Goal: Task Accomplishment & Management: Use online tool/utility

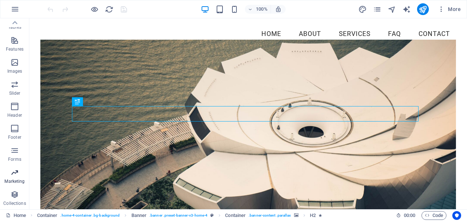
scroll to position [103, 0]
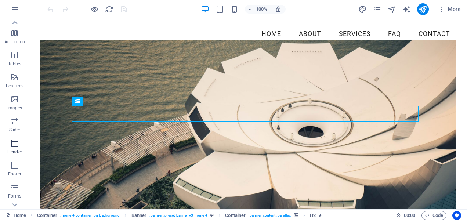
click at [19, 145] on icon "button" at bounding box center [14, 143] width 9 height 9
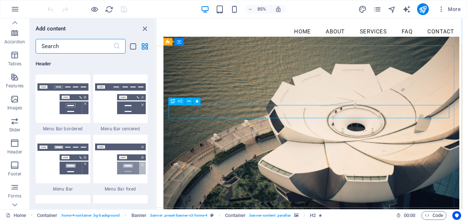
scroll to position [0, 0]
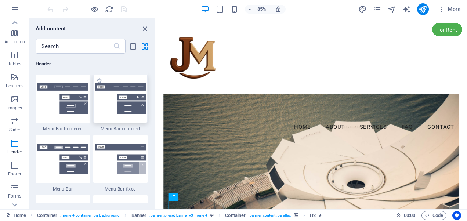
drag, startPoint x: 114, startPoint y: 99, endPoint x: 97, endPoint y: 209, distance: 111.1
click at [114, 99] on img at bounding box center [120, 98] width 51 height 31
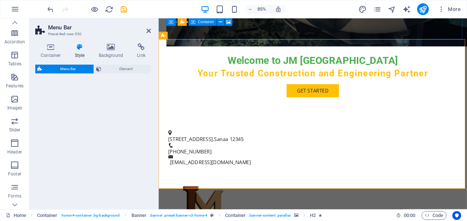
select select "rem"
select select "preset-menu-v2-centered"
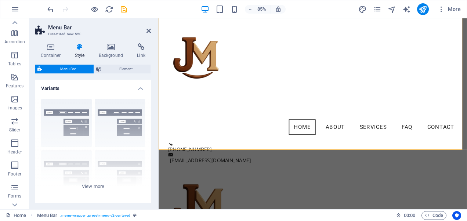
scroll to position [301, 0]
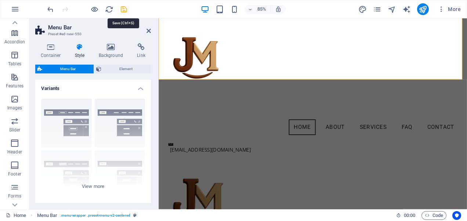
click at [123, 6] on icon "save" at bounding box center [124, 9] width 8 height 8
checkbox input "false"
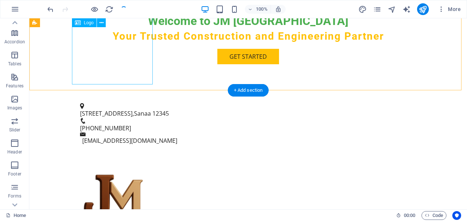
click at [123, 160] on div at bounding box center [248, 200] width 347 height 81
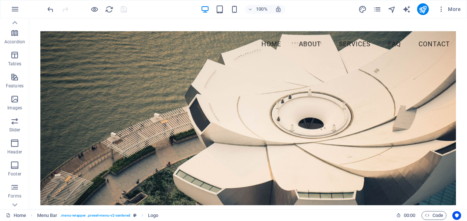
scroll to position [0, 0]
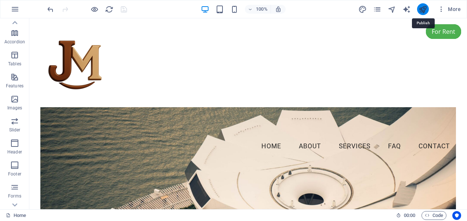
click at [424, 8] on icon "publish" at bounding box center [423, 9] width 8 height 8
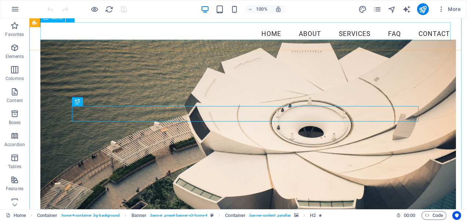
scroll to position [112, 0]
click at [14, 72] on icon "button" at bounding box center [14, 69] width 9 height 9
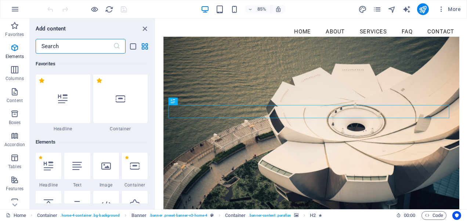
scroll to position [364, 0]
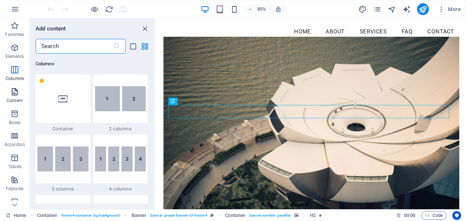
click at [15, 101] on p "Content" at bounding box center [15, 101] width 16 height 6
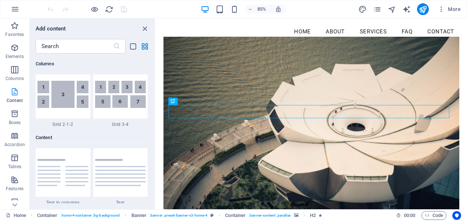
scroll to position [1285, 0]
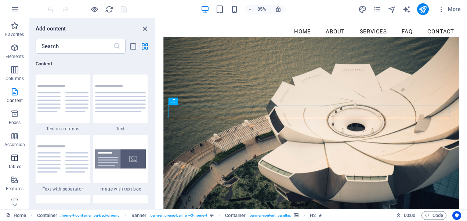
click at [17, 159] on icon "button" at bounding box center [14, 157] width 9 height 9
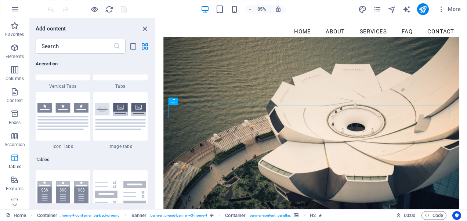
scroll to position [2543, 0]
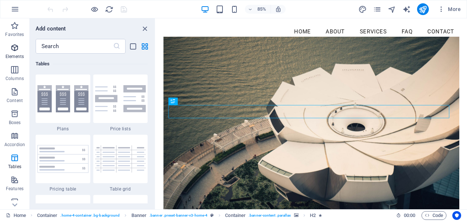
click at [11, 54] on p "Elements" at bounding box center [15, 57] width 19 height 6
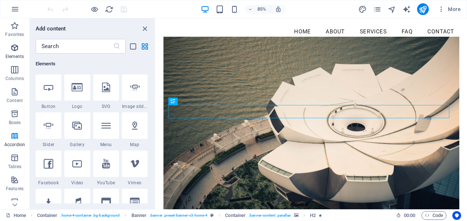
scroll to position [78, 0]
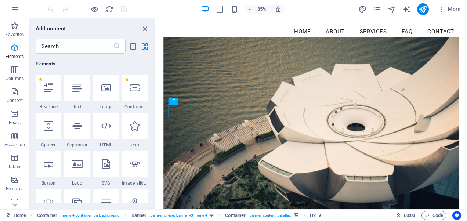
click at [13, 47] on icon "button" at bounding box center [14, 47] width 9 height 9
click at [15, 93] on icon "button" at bounding box center [14, 91] width 9 height 9
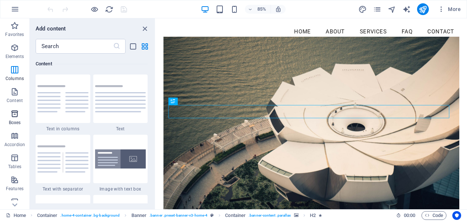
click at [18, 122] on p "Boxes" at bounding box center [15, 123] width 12 height 6
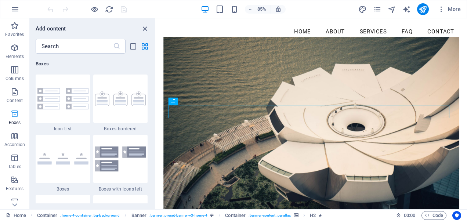
scroll to position [2025, 0]
click at [13, 159] on icon "button" at bounding box center [14, 157] width 9 height 9
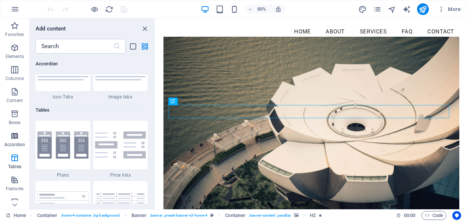
scroll to position [2543, 0]
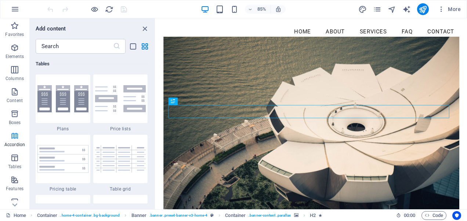
click at [14, 143] on p "Accordion" at bounding box center [14, 145] width 21 height 6
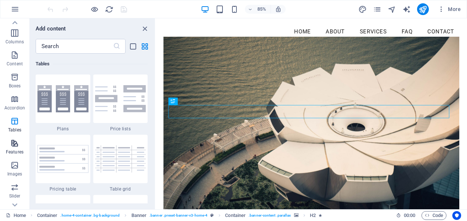
click at [15, 145] on icon "button" at bounding box center [14, 143] width 9 height 9
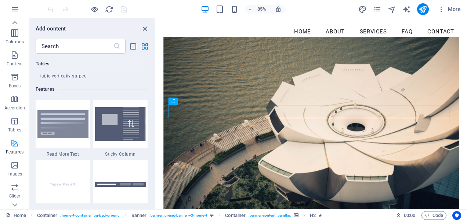
scroll to position [2862, 0]
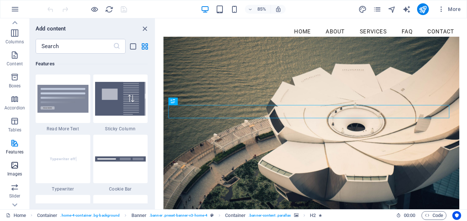
click at [14, 164] on icon "button" at bounding box center [14, 165] width 9 height 9
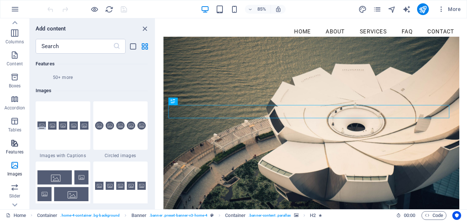
scroll to position [3723, 0]
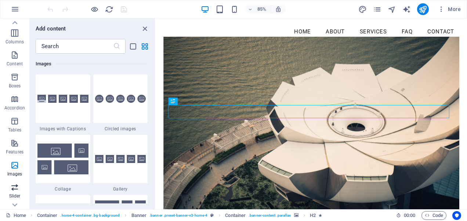
click at [12, 189] on icon "button" at bounding box center [14, 187] width 9 height 9
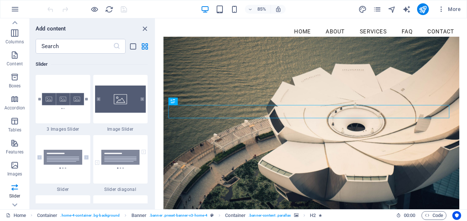
scroll to position [140, 0]
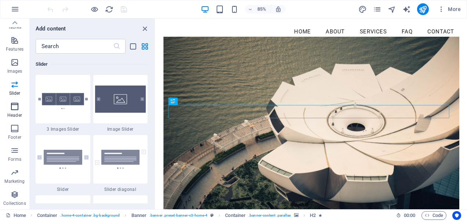
click at [15, 114] on p "Header" at bounding box center [14, 115] width 15 height 6
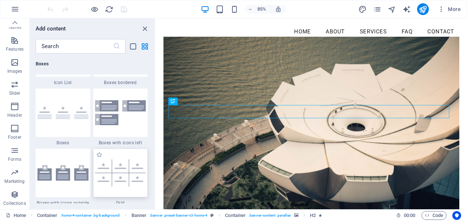
scroll to position [2108, 0]
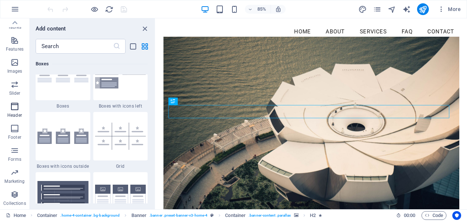
click at [12, 105] on icon "button" at bounding box center [14, 106] width 9 height 9
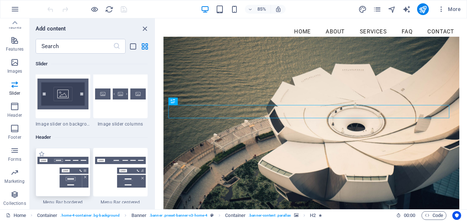
scroll to position [4385, 0]
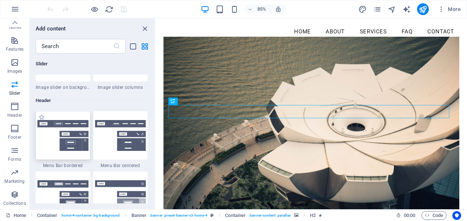
click at [45, 135] on img at bounding box center [62, 135] width 51 height 31
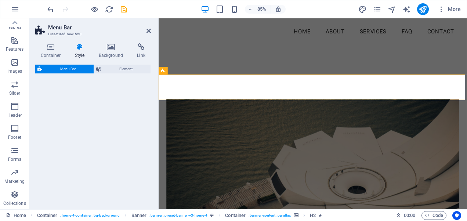
select select "rem"
select select "preset-menu-v2-border"
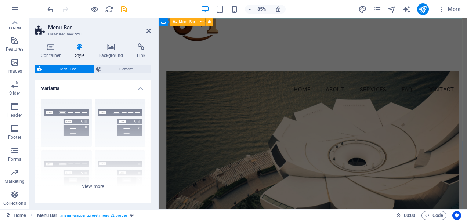
scroll to position [0, 0]
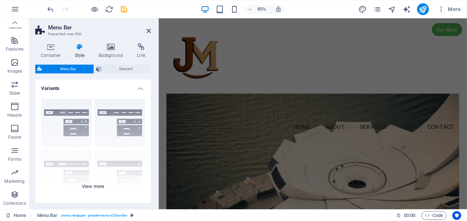
click at [58, 124] on div "Border Centered Default Fixed Loki Trigger Wide XXL" at bounding box center [93, 148] width 116 height 110
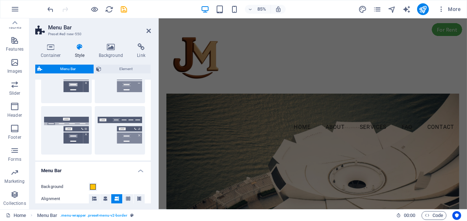
scroll to position [220, 0]
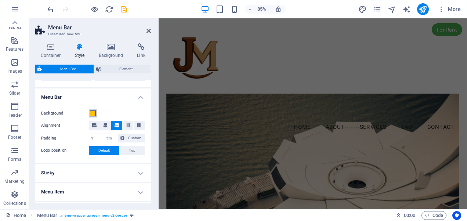
click at [92, 114] on span at bounding box center [93, 114] width 6 height 6
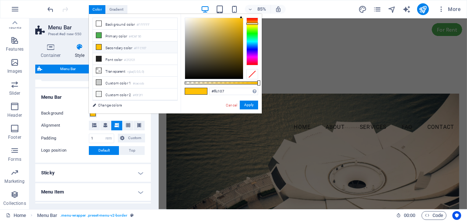
click at [80, 192] on h4 "Menu Item" at bounding box center [93, 192] width 116 height 18
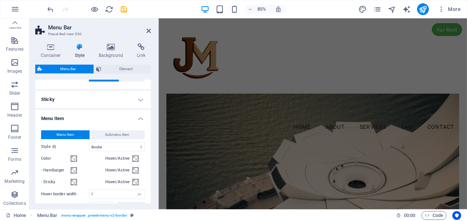
scroll to position [147, 0]
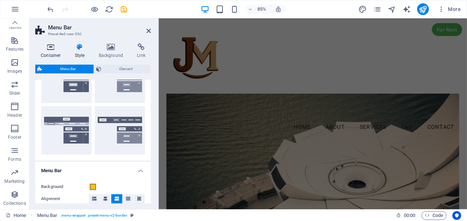
click at [51, 54] on h4 "Container" at bounding box center [52, 50] width 34 height 15
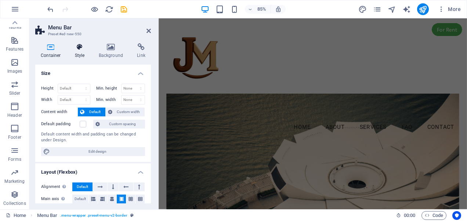
click at [80, 56] on h4 "Style" at bounding box center [81, 50] width 24 height 15
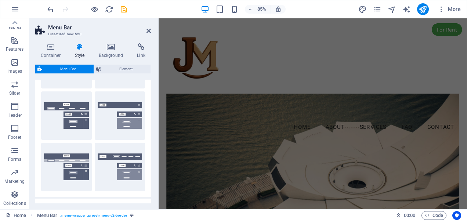
scroll to position [184, 0]
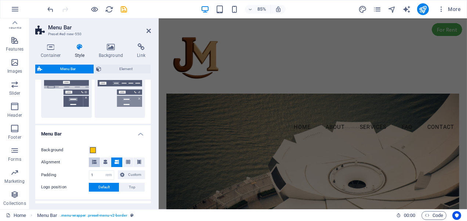
click at [93, 160] on icon at bounding box center [94, 162] width 4 height 4
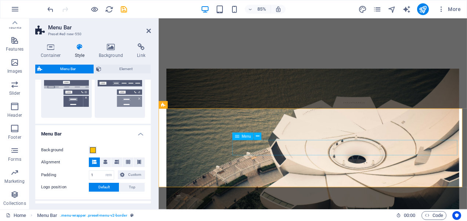
scroll to position [294, 0]
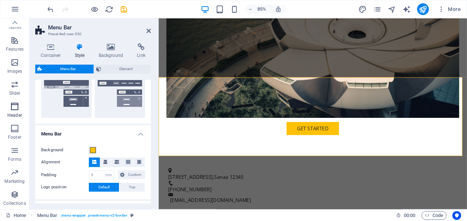
click at [8, 118] on p "Header" at bounding box center [14, 115] width 15 height 6
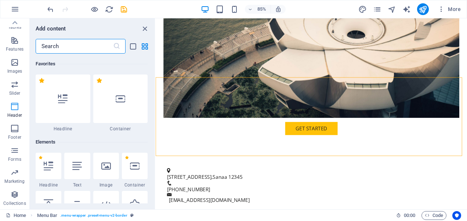
scroll to position [1, 0]
click at [7, 113] on span "Header" at bounding box center [14, 111] width 29 height 18
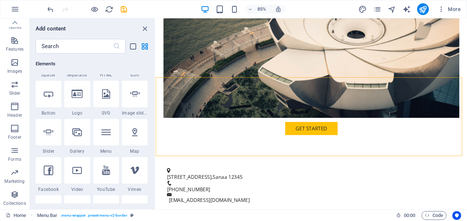
scroll to position [258, 0]
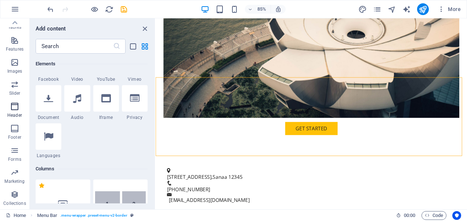
click at [12, 111] on span "Header" at bounding box center [14, 111] width 29 height 18
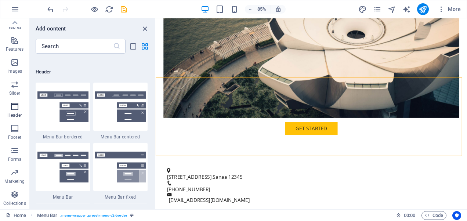
scroll to position [4422, 0]
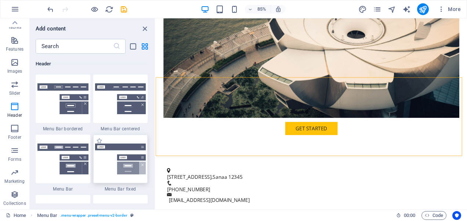
click at [104, 163] on img at bounding box center [120, 159] width 51 height 31
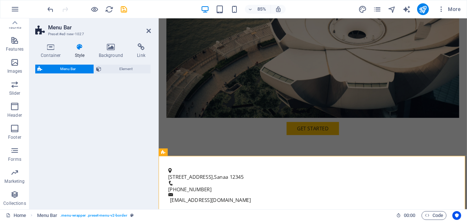
select select "rem"
select select "preset-menu-v2-fixed"
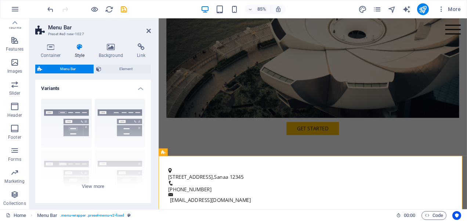
scroll to position [110, 0]
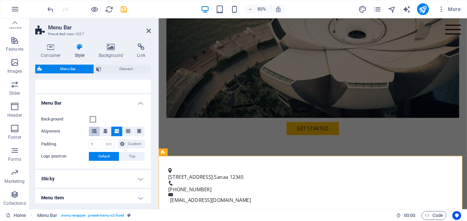
click at [93, 129] on icon at bounding box center [94, 131] width 4 height 4
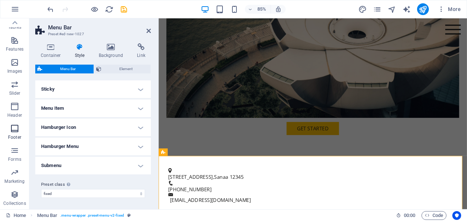
drag, startPoint x: 19, startPoint y: 131, endPoint x: 27, endPoint y: 132, distance: 8.5
click at [19, 131] on icon "button" at bounding box center [14, 128] width 9 height 9
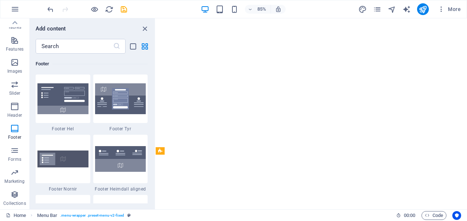
scroll to position [4318, 0]
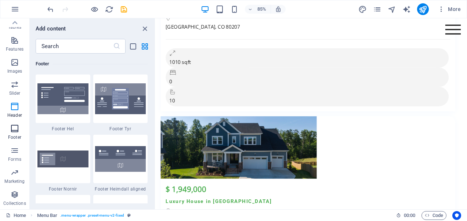
click at [16, 137] on p "Footer" at bounding box center [14, 137] width 13 height 6
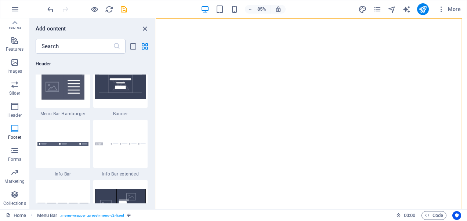
scroll to position [3171, 0]
click at [13, 110] on icon "button" at bounding box center [14, 106] width 9 height 9
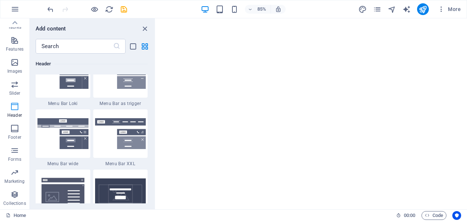
scroll to position [3178, 0]
click at [11, 108] on icon "button" at bounding box center [14, 106] width 9 height 9
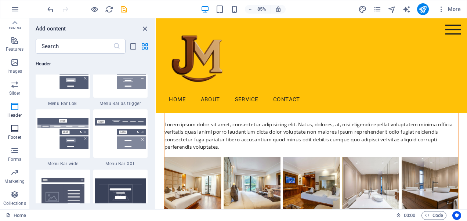
click at [10, 130] on span "Footer" at bounding box center [14, 133] width 29 height 18
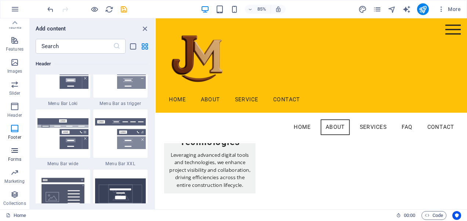
click at [14, 151] on icon "button" at bounding box center [14, 150] width 9 height 9
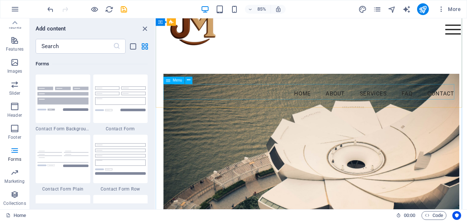
scroll to position [0, 0]
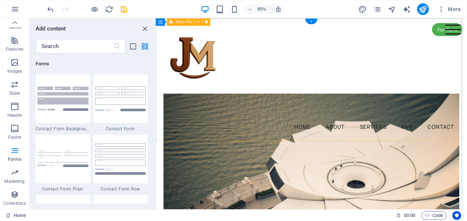
click at [293, 48] on div "Menu Home About Services FAQ Contact" at bounding box center [339, 91] width 366 height 147
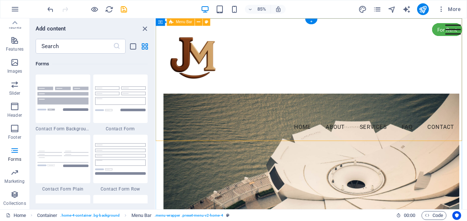
click at [373, 59] on div "Menu Home About Services FAQ Contact" at bounding box center [339, 91] width 366 height 147
click at [368, 55] on div "Menu Home About Services FAQ Contact" at bounding box center [339, 91] width 366 height 147
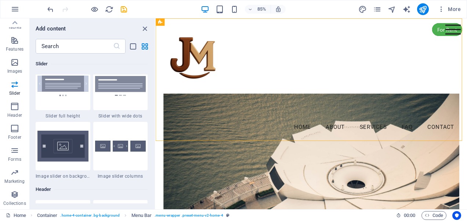
scroll to position [4369, 0]
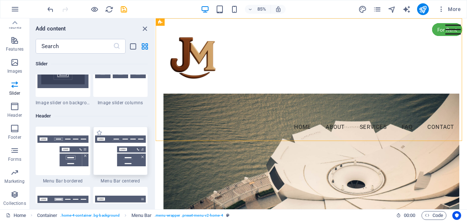
click at [112, 137] on img at bounding box center [120, 150] width 51 height 31
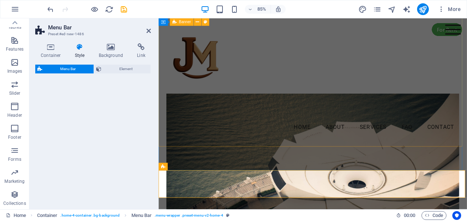
scroll to position [297, 0]
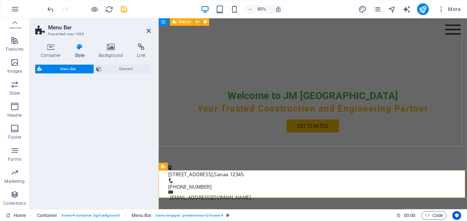
select select "rem"
select select "preset-menu-v2-centered"
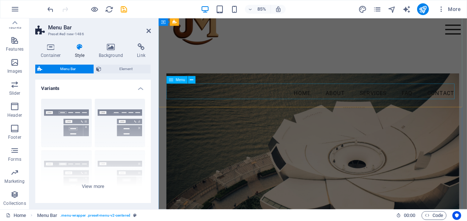
scroll to position [0, 0]
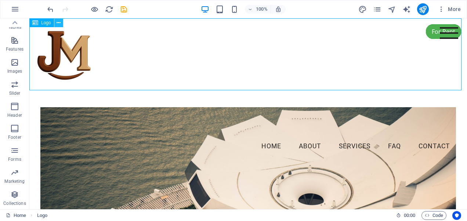
click at [59, 22] on icon at bounding box center [59, 23] width 4 height 8
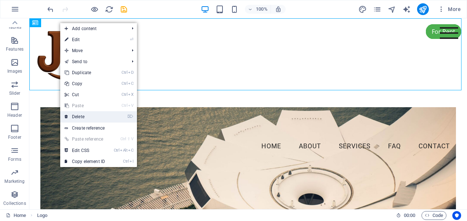
click at [88, 116] on link "⌦ Delete" at bounding box center [84, 116] width 49 height 11
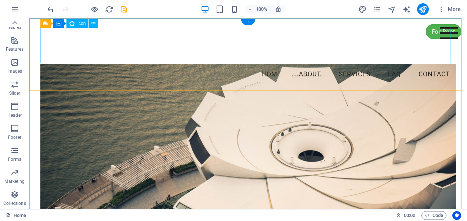
click at [160, 32] on figure at bounding box center [248, 46] width 416 height 37
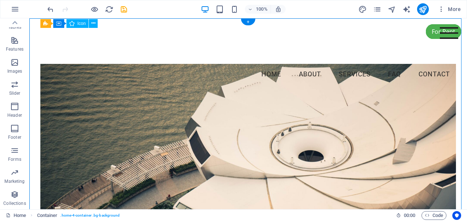
click at [434, 32] on figure at bounding box center [248, 46] width 416 height 37
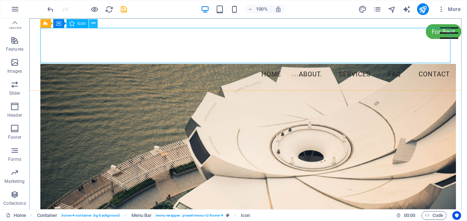
click at [93, 23] on icon at bounding box center [93, 23] width 4 height 8
click at [93, 22] on icon at bounding box center [93, 23] width 4 height 8
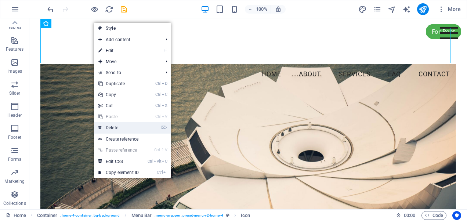
click at [116, 126] on link "⌦ Delete" at bounding box center [118, 127] width 49 height 11
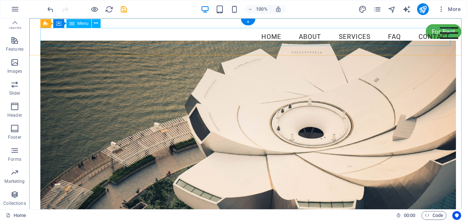
click at [74, 32] on nav "Home About Services FAQ Contact" at bounding box center [248, 37] width 416 height 18
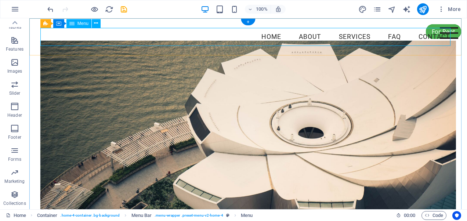
click at [203, 33] on nav "Home About Services FAQ Contact" at bounding box center [248, 37] width 416 height 18
click at [65, 30] on nav "Home About Services FAQ Contact" at bounding box center [248, 37] width 416 height 18
click at [15, 109] on icon "button" at bounding box center [14, 106] width 9 height 9
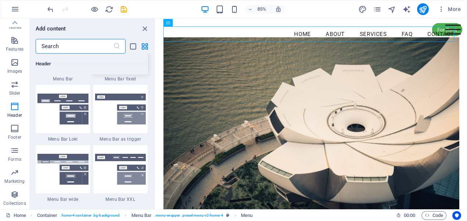
scroll to position [4458, 0]
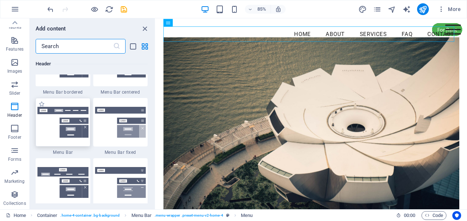
drag, startPoint x: 94, startPoint y: 140, endPoint x: 43, endPoint y: 121, distance: 53.9
click at [43, 121] on img at bounding box center [62, 122] width 51 height 31
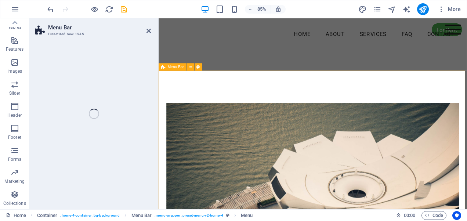
scroll to position [194, 0]
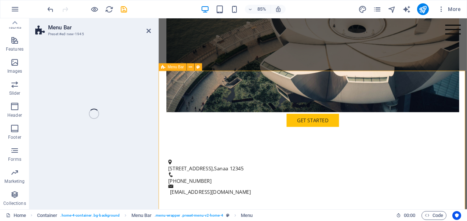
select select "rem"
select select "preset-menu-v2-default"
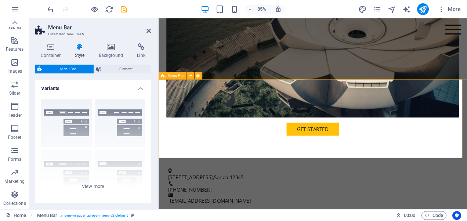
scroll to position [257, 0]
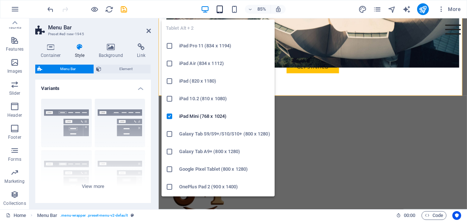
click at [220, 7] on icon "button" at bounding box center [220, 9] width 8 height 8
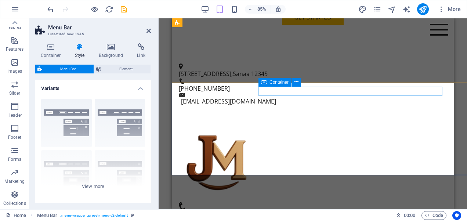
scroll to position [219, 0]
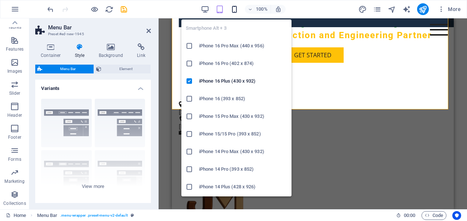
click at [237, 8] on icon "button" at bounding box center [234, 9] width 8 height 8
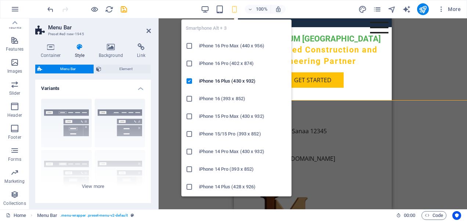
scroll to position [228, 0]
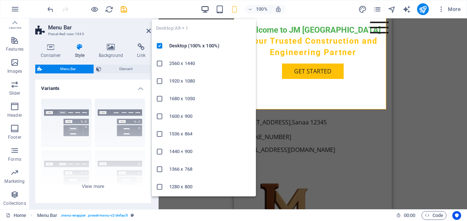
click at [209, 9] on icon "button" at bounding box center [205, 9] width 8 height 8
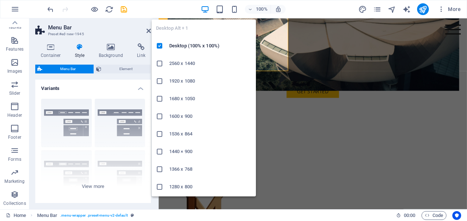
scroll to position [257, 0]
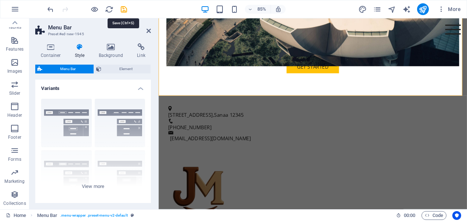
click at [122, 6] on icon "save" at bounding box center [124, 9] width 8 height 8
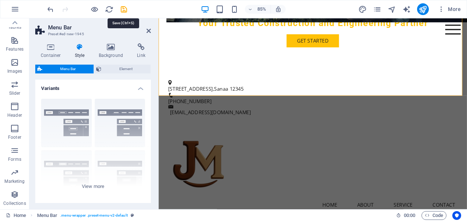
scroll to position [228, 0]
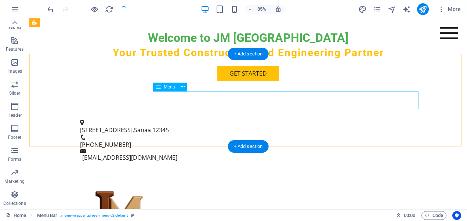
checkbox input "false"
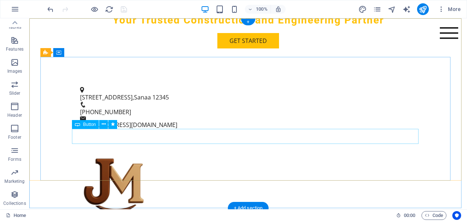
scroll to position [0, 0]
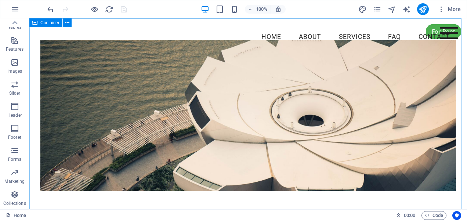
click at [50, 22] on span "Container" at bounding box center [49, 23] width 19 height 4
click at [35, 23] on icon at bounding box center [34, 22] width 5 height 9
click at [44, 22] on span "Container" at bounding box center [49, 23] width 19 height 4
click at [67, 21] on icon at bounding box center [67, 23] width 4 height 8
click at [65, 22] on icon at bounding box center [67, 23] width 4 height 8
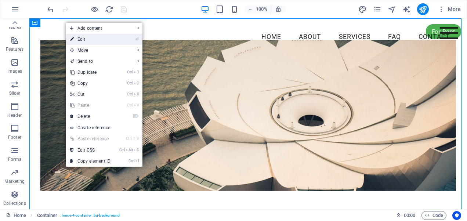
click at [84, 39] on link "⏎ Edit" at bounding box center [90, 39] width 49 height 11
select select "header"
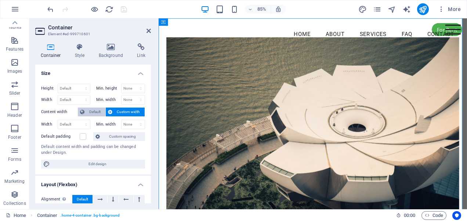
click at [93, 111] on span "Default" at bounding box center [95, 112] width 17 height 9
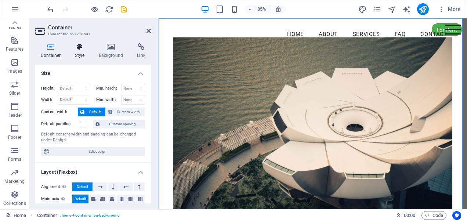
click at [80, 51] on h4 "Style" at bounding box center [81, 50] width 24 height 15
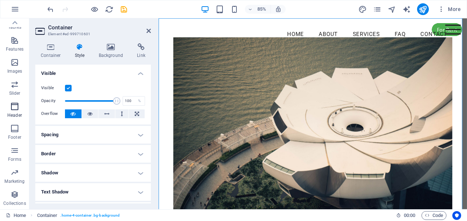
click at [13, 110] on icon "button" at bounding box center [14, 106] width 9 height 9
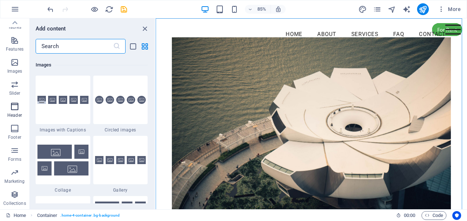
scroll to position [4422, 0]
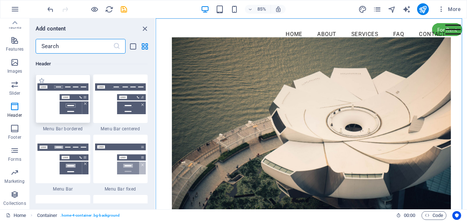
click at [48, 94] on img at bounding box center [62, 98] width 51 height 31
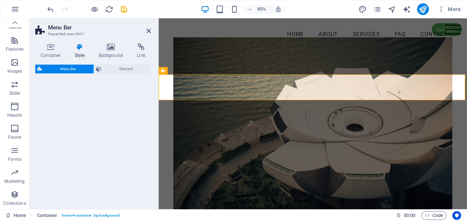
select select "rem"
select select "preset-menu-v2-border"
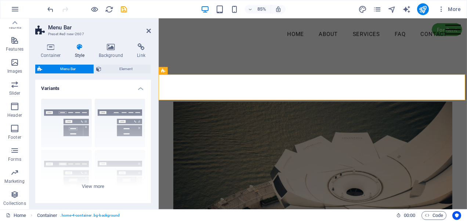
scroll to position [189, 0]
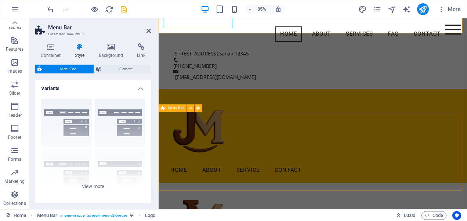
scroll to position [257, 0]
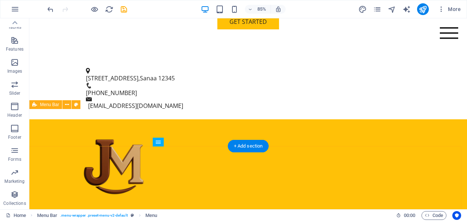
scroll to position [228, 0]
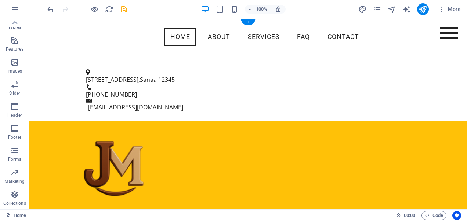
scroll to position [0, 0]
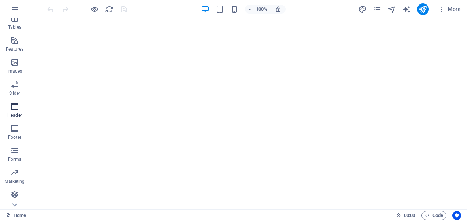
scroll to position [4892, 0]
click at [16, 131] on icon "button" at bounding box center [14, 128] width 9 height 9
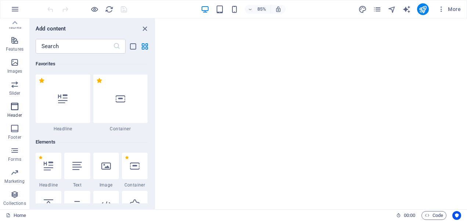
scroll to position [6790, 0]
click at [15, 135] on p "Footer" at bounding box center [14, 137] width 13 height 6
click at [13, 131] on icon "button" at bounding box center [14, 128] width 9 height 9
click at [11, 128] on icon "button" at bounding box center [14, 128] width 9 height 9
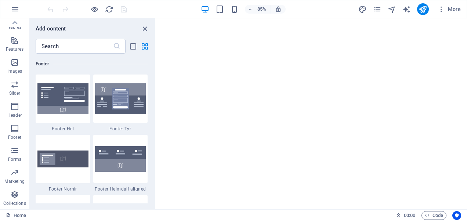
scroll to position [5309, 0]
click at [16, 133] on icon "button" at bounding box center [14, 128] width 9 height 9
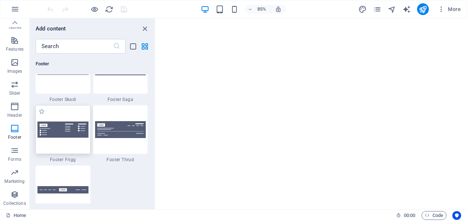
scroll to position [4846, 0]
click at [59, 132] on img at bounding box center [62, 130] width 51 height 16
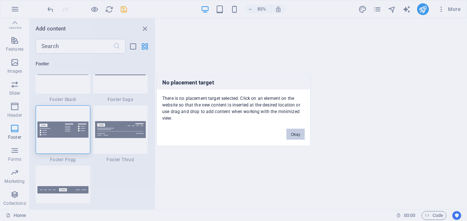
click at [294, 135] on button "Okay" at bounding box center [295, 134] width 18 height 11
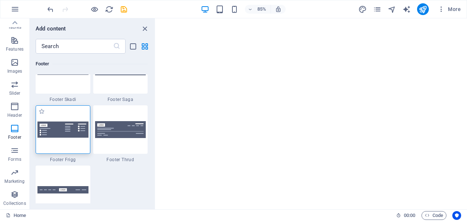
click at [57, 131] on img at bounding box center [62, 130] width 51 height 16
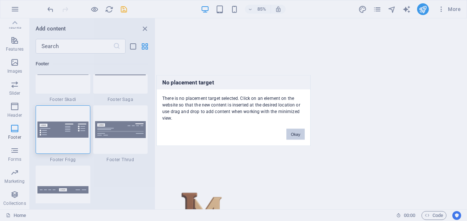
click at [298, 134] on button "Okay" at bounding box center [295, 134] width 18 height 11
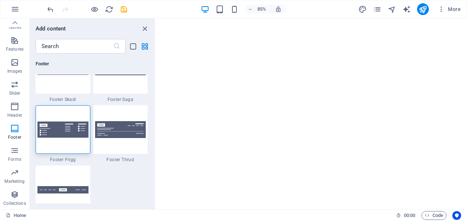
scroll to position [5228, 0]
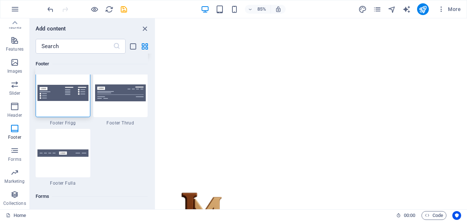
click at [122, 39] on img at bounding box center [120, 33] width 51 height 12
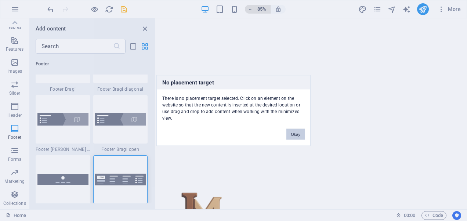
drag, startPoint x: 288, startPoint y: 130, endPoint x: 254, endPoint y: 12, distance: 122.9
click at [287, 130] on button "Okay" at bounding box center [295, 134] width 18 height 11
click at [316, 153] on div "Menu Home About Service Contact" at bounding box center [339, 167] width 366 height 298
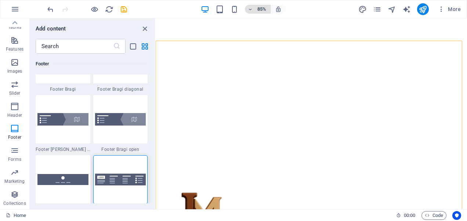
click at [250, 8] on icon "button" at bounding box center [250, 9] width 5 height 5
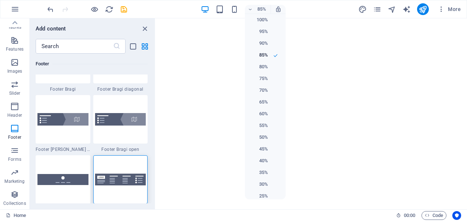
click at [264, 67] on h6 "80%" at bounding box center [258, 66] width 19 height 9
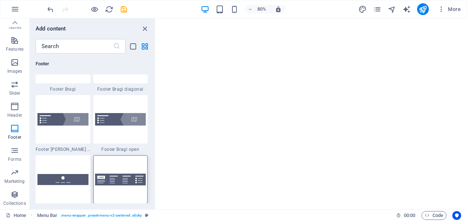
scroll to position [4837, 0]
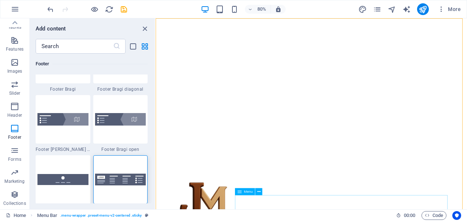
click at [341, 221] on div "Menu Home About Service Contact" at bounding box center [350, 167] width 389 height 298
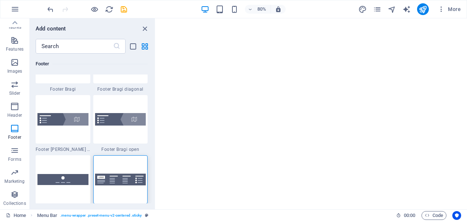
scroll to position [5392, 0]
drag, startPoint x: 106, startPoint y: 173, endPoint x: 128, endPoint y: 152, distance: 30.1
click at [106, 174] on img at bounding box center [120, 180] width 51 height 12
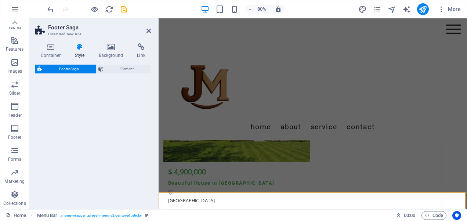
select select "rem"
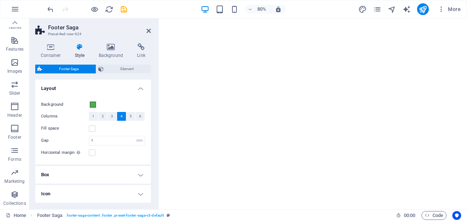
scroll to position [5048, 0]
click at [17, 133] on icon "button" at bounding box center [14, 128] width 9 height 9
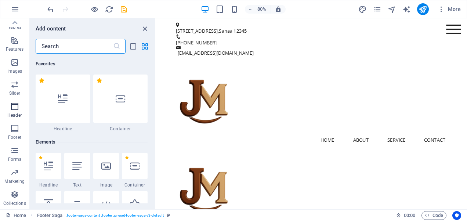
scroll to position [4861, 0]
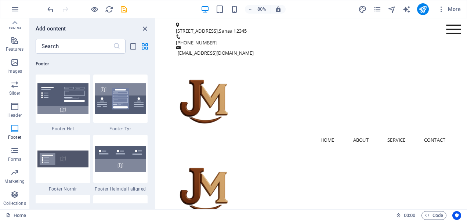
click at [16, 136] on p "Footer" at bounding box center [14, 137] width 13 height 6
click at [49, 95] on img at bounding box center [62, 98] width 51 height 31
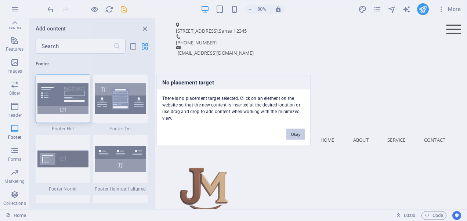
drag, startPoint x: 290, startPoint y: 134, endPoint x: 169, endPoint y: 145, distance: 122.4
click at [290, 134] on button "Okay" at bounding box center [295, 134] width 18 height 11
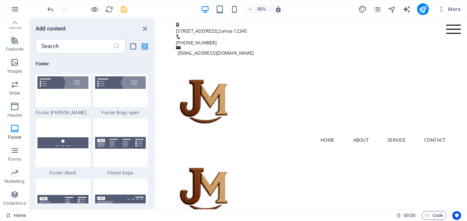
scroll to position [5228, 0]
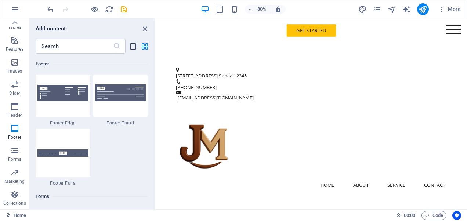
drag, startPoint x: 65, startPoint y: 92, endPoint x: 134, endPoint y: 46, distance: 82.5
click at [65, 91] on img at bounding box center [62, 93] width 51 height 16
click at [130, 46] on icon "list-view" at bounding box center [133, 46] width 8 height 8
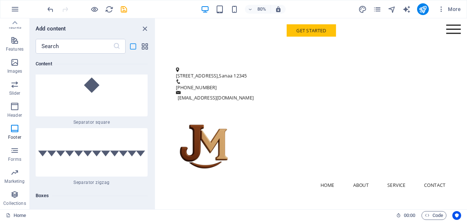
scroll to position [12093, 0]
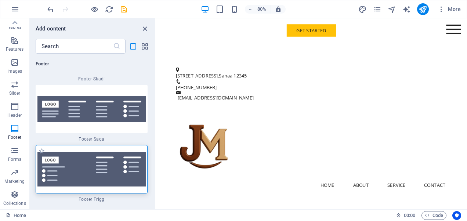
click at [87, 152] on img at bounding box center [91, 169] width 108 height 35
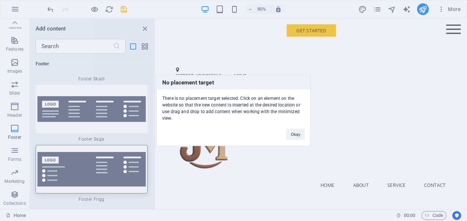
drag, startPoint x: 468, startPoint y: 56, endPoint x: 465, endPoint y: 206, distance: 149.5
click at [465, 206] on div "No placement target There is no placement target selected. Click on an element …" at bounding box center [233, 110] width 467 height 221
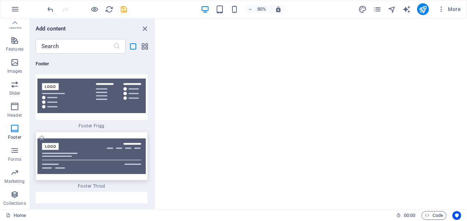
scroll to position [5049, 0]
click at [97, 142] on img at bounding box center [91, 156] width 108 height 36
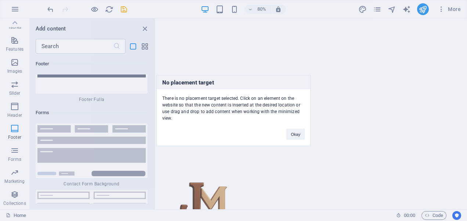
scroll to position [5011, 0]
click at [294, 132] on button "Okay" at bounding box center [295, 134] width 18 height 11
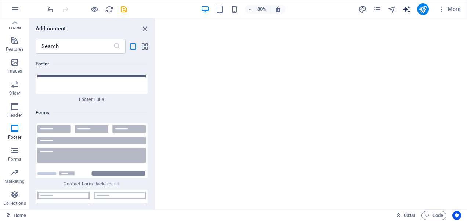
click at [409, 7] on icon "text_generator" at bounding box center [406, 9] width 8 height 8
click at [409, 10] on icon "text_generator" at bounding box center [406, 9] width 8 height 8
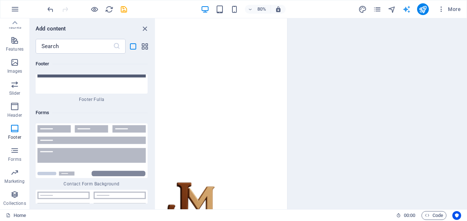
select select "English"
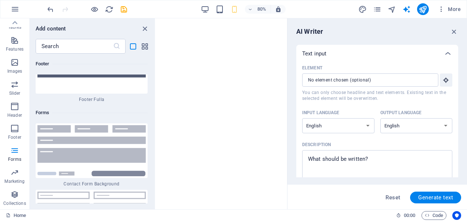
scroll to position [12754, 0]
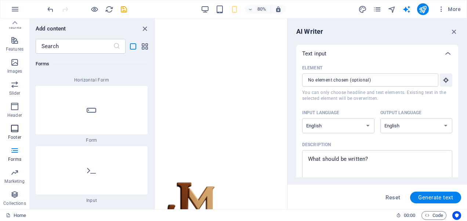
click at [9, 134] on p "Footer" at bounding box center [14, 137] width 13 height 6
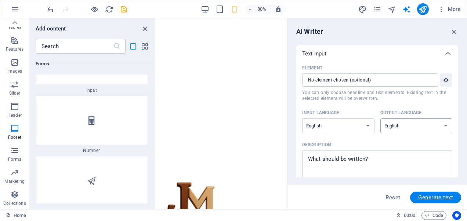
scroll to position [11408, 0]
click at [4, 134] on span "Footer" at bounding box center [14, 133] width 29 height 18
click at [15, 133] on span "Footer" at bounding box center [14, 133] width 29 height 18
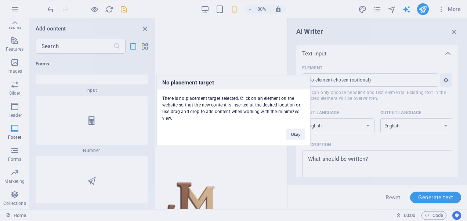
scroll to position [9650, 0]
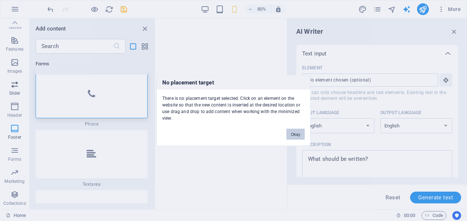
click at [298, 135] on button "Okay" at bounding box center [295, 134] width 18 height 11
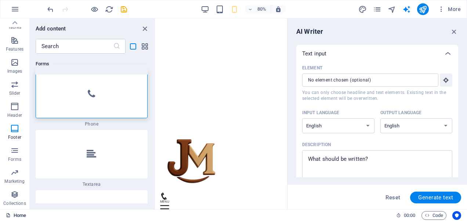
click at [15, 202] on p "Collections" at bounding box center [14, 203] width 22 height 6
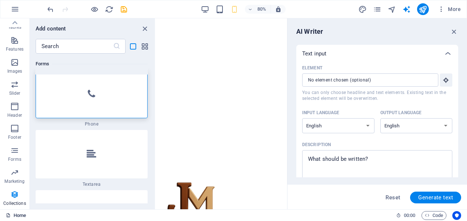
drag, startPoint x: 18, startPoint y: 215, endPoint x: 101, endPoint y: 150, distance: 104.8
click at [18, 215] on link "Home" at bounding box center [16, 215] width 20 height 9
click at [209, 12] on icon "button" at bounding box center [205, 9] width 8 height 8
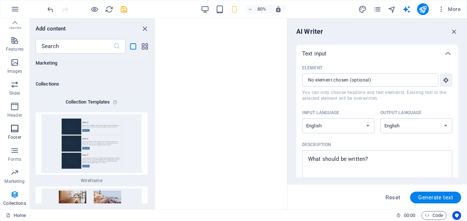
scroll to position [9650, 0]
click at [12, 131] on span "Footer" at bounding box center [14, 133] width 29 height 18
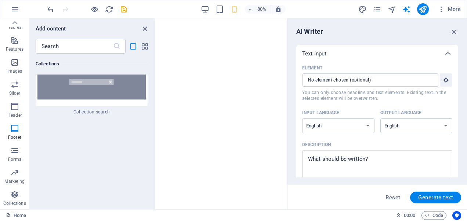
scroll to position [216, 0]
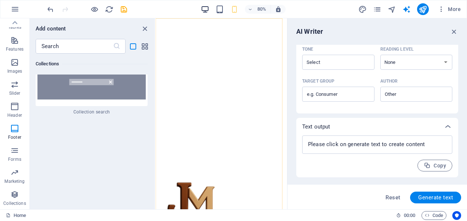
click at [455, 30] on icon "button" at bounding box center [454, 32] width 8 height 8
click at [211, 10] on div "80%" at bounding box center [243, 9] width 85 height 12
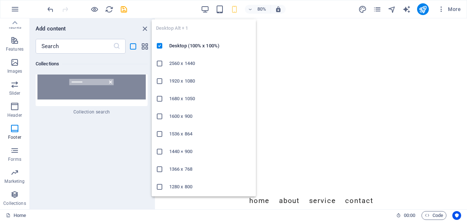
drag, startPoint x: 203, startPoint y: 8, endPoint x: 45, endPoint y: 29, distance: 159.7
click at [203, 8] on icon "button" at bounding box center [205, 9] width 8 height 8
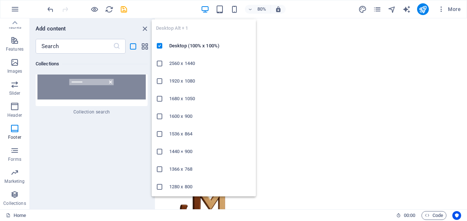
scroll to position [4956, 0]
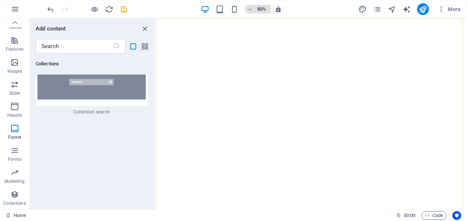
click at [261, 7] on h6 "80%" at bounding box center [262, 9] width 12 height 9
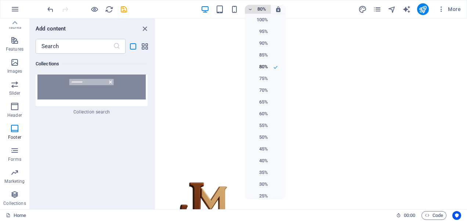
scroll to position [5011, 0]
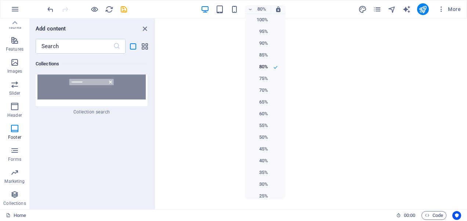
click at [261, 55] on h6 "85%" at bounding box center [258, 55] width 19 height 9
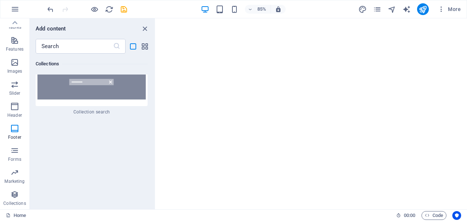
click at [11, 126] on div "100% 95% 90% 85% 80% 75% 70% 65% 60% 55% 50% 45% 40% 35% 30% 25%" at bounding box center [233, 110] width 467 height 221
click at [146, 32] on icon "close panel" at bounding box center [145, 29] width 8 height 8
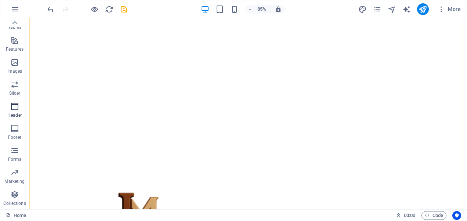
click at [17, 133] on span "Footer" at bounding box center [14, 133] width 29 height 18
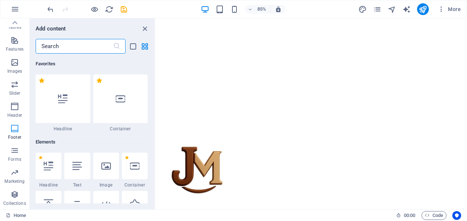
scroll to position [5020, 0]
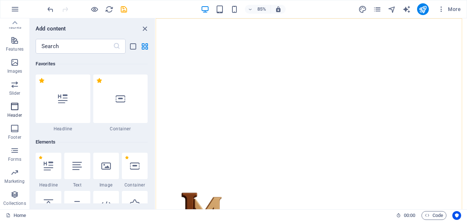
click at [13, 108] on icon "button" at bounding box center [14, 106] width 9 height 9
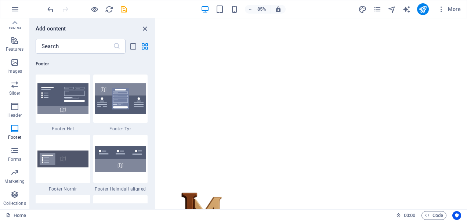
scroll to position [6778, 0]
click at [208, 10] on icon "button" at bounding box center [205, 9] width 8 height 8
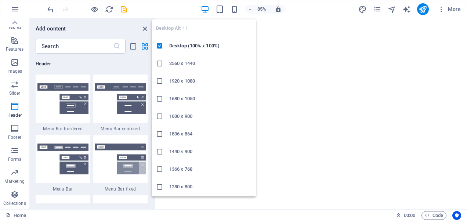
scroll to position [5416, 0]
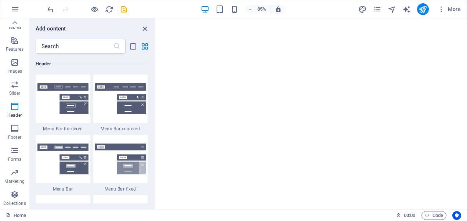
click at [207, 11] on icon "button" at bounding box center [205, 9] width 8 height 8
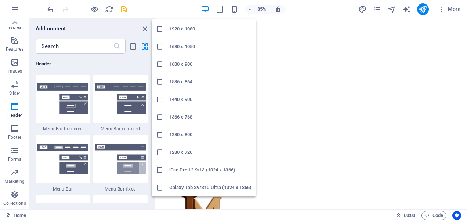
scroll to position [5020, 0]
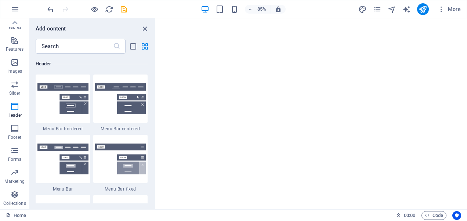
click at [203, 7] on icon "button" at bounding box center [205, 9] width 8 height 8
click at [209, 14] on div "85%" at bounding box center [243, 9] width 85 height 12
click at [199, 8] on div "85% More" at bounding box center [255, 9] width 418 height 12
click at [131, 46] on icon "list-view" at bounding box center [133, 46] width 8 height 8
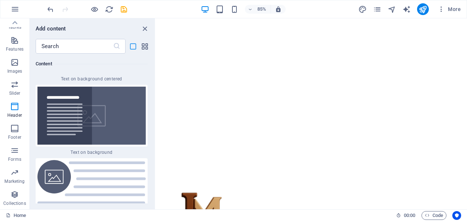
click at [132, 46] on icon "list-view" at bounding box center [133, 46] width 8 height 8
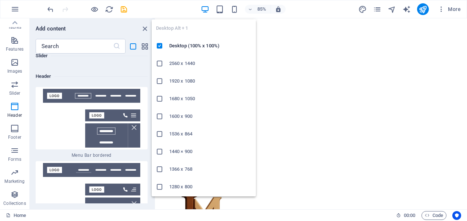
scroll to position [5020, 0]
click at [205, 10] on icon "button" at bounding box center [205, 9] width 8 height 8
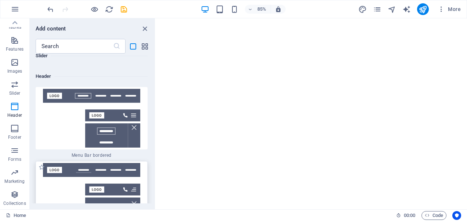
click at [53, 163] on img at bounding box center [91, 192] width 108 height 59
click at [94, 9] on icon "button" at bounding box center [94, 9] width 8 height 8
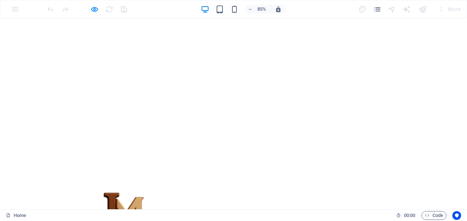
scroll to position [4142, 0]
click at [218, 7] on icon "button" at bounding box center [220, 9] width 8 height 8
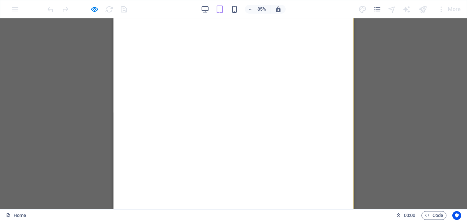
scroll to position [5388, 0]
click at [206, 11] on icon "button" at bounding box center [205, 9] width 8 height 8
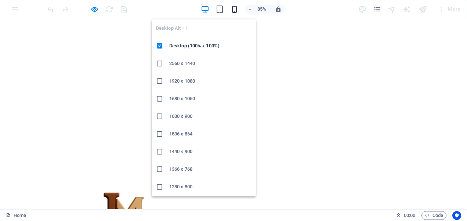
click at [235, 9] on icon "button" at bounding box center [234, 9] width 8 height 8
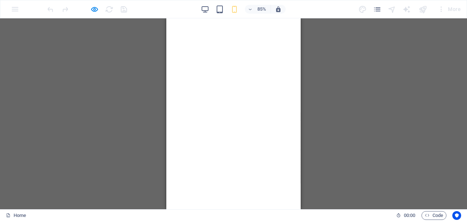
scroll to position [8216, 0]
click at [206, 11] on icon "button" at bounding box center [205, 9] width 8 height 8
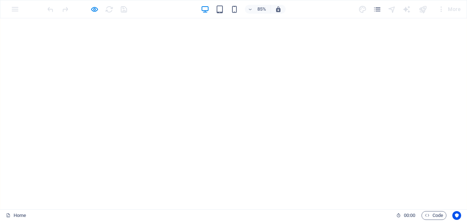
scroll to position [4671, 0]
click at [377, 8] on icon "pages" at bounding box center [377, 9] width 8 height 8
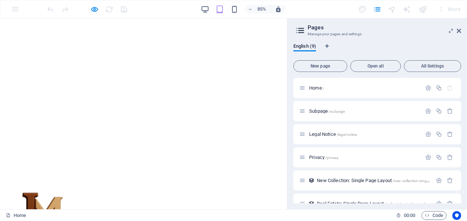
scroll to position [4827, 0]
click at [361, 92] on div "Home /" at bounding box center [360, 88] width 122 height 8
click at [203, 11] on icon "button" at bounding box center [205, 9] width 8 height 8
click at [428, 90] on icon "button" at bounding box center [428, 88] width 6 height 6
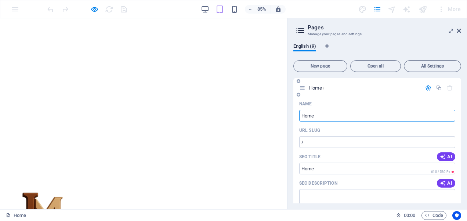
scroll to position [5219, 0]
click at [425, 87] on icon "button" at bounding box center [428, 88] width 6 height 6
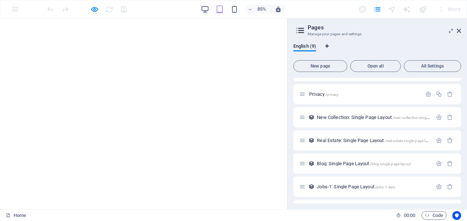
click at [328, 46] on icon "Language Tabs" at bounding box center [326, 46] width 3 height 4
select select "41"
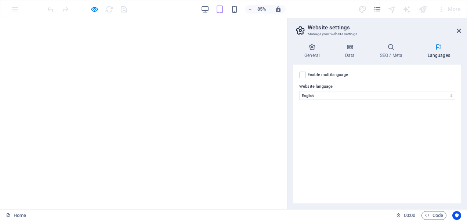
scroll to position [5290, 0]
click at [303, 76] on label at bounding box center [302, 75] width 7 height 7
click at [0, 0] on input "Enable multilanguage To disable multilanguage delete all languages until only o…" at bounding box center [0, 0] width 0 height 0
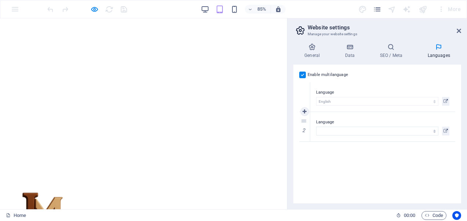
scroll to position [4827, 0]
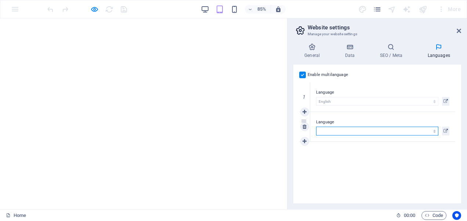
click at [361, 130] on select "Abkhazian Afar Afrikaans Akan Albanian Amharic Arabic Aragonese Armenian Assame…" at bounding box center [377, 131] width 122 height 9
select select "6"
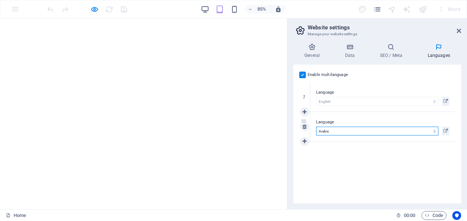
click at [316, 127] on select "Abkhazian Afar Afrikaans Akan Albanian Amharic Arabic Aragonese Armenian Assame…" at bounding box center [377, 131] width 122 height 9
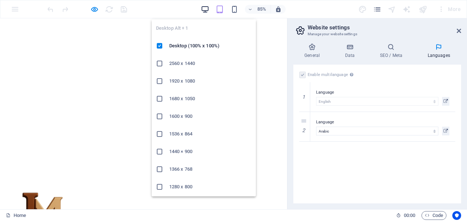
drag, startPoint x: 207, startPoint y: 11, endPoint x: 237, endPoint y: 21, distance: 31.5
click at [207, 11] on icon "button" at bounding box center [205, 9] width 8 height 8
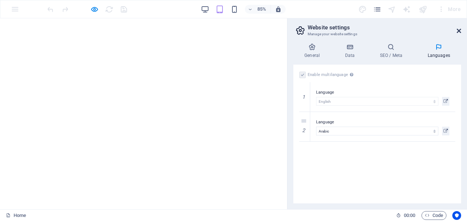
click at [457, 31] on icon at bounding box center [459, 31] width 4 height 6
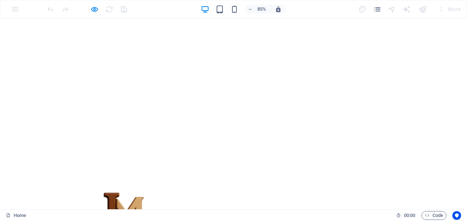
scroll to position [5041, 0]
drag, startPoint x: 379, startPoint y: 10, endPoint x: 226, endPoint y: 46, distance: 156.6
click at [379, 10] on icon "pages" at bounding box center [377, 9] width 8 height 8
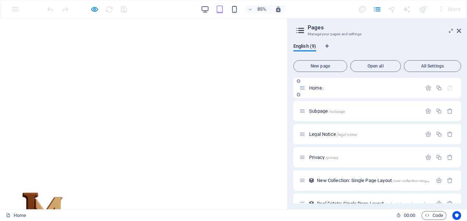
scroll to position [4827, 0]
click at [431, 65] on span "All Settings" at bounding box center [432, 66] width 51 height 4
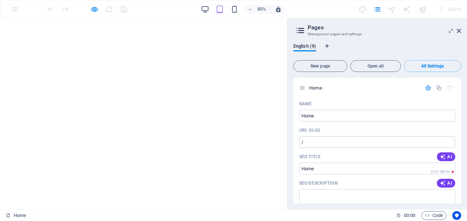
scroll to position [1538, 0]
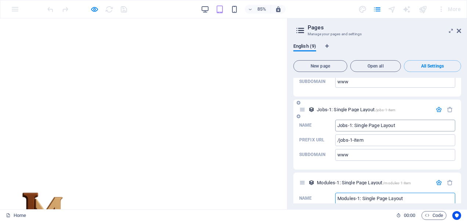
click at [409, 120] on input "Jobs-1: Single Page Layout" at bounding box center [395, 126] width 120 height 12
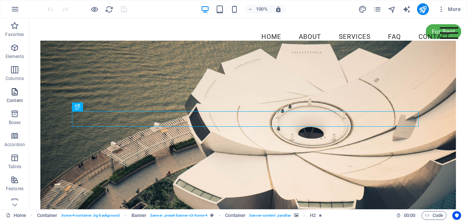
click at [12, 100] on p "Content" at bounding box center [15, 101] width 16 height 6
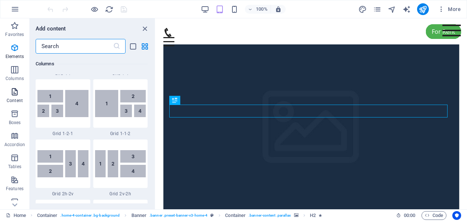
scroll to position [1245, 0]
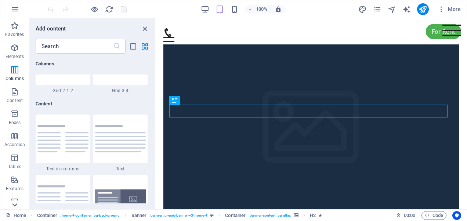
click at [12, 203] on icon at bounding box center [15, 205] width 10 height 10
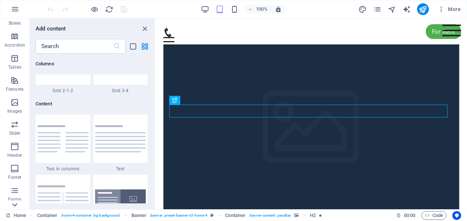
click at [12, 203] on icon at bounding box center [15, 205] width 10 height 10
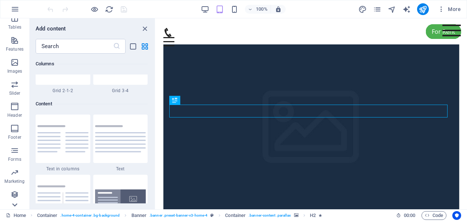
click at [12, 203] on icon at bounding box center [15, 205] width 10 height 10
click at [12, 203] on div "Favorites Elements Columns Content Boxes Accordion Tables Features Images Slide…" at bounding box center [14, 113] width 29 height 191
click at [16, 112] on span "Header" at bounding box center [14, 111] width 29 height 18
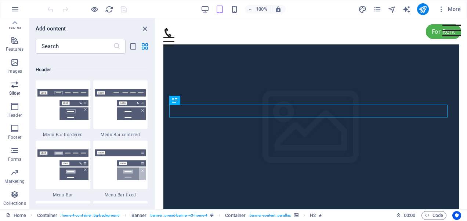
scroll to position [4422, 0]
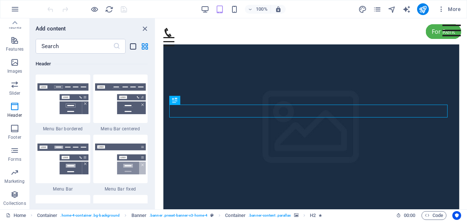
click at [133, 46] on icon "list-view" at bounding box center [133, 46] width 8 height 8
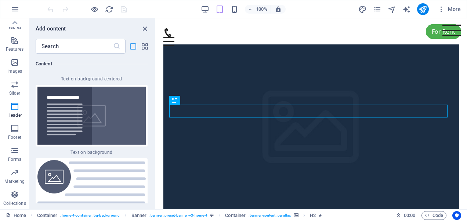
scroll to position [10353, 0]
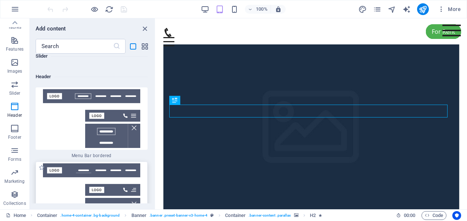
click at [109, 163] on img at bounding box center [91, 192] width 108 height 59
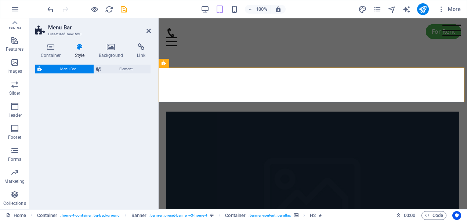
select select "rem"
select select "preset-menu-v2-centered"
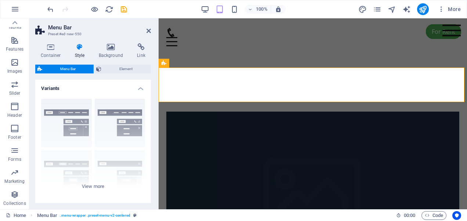
scroll to position [169, 0]
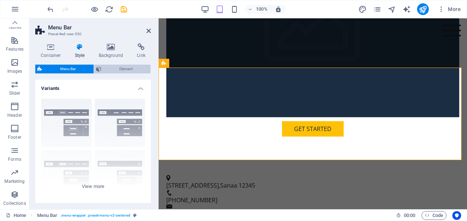
click at [129, 65] on span "Element" at bounding box center [126, 69] width 45 height 9
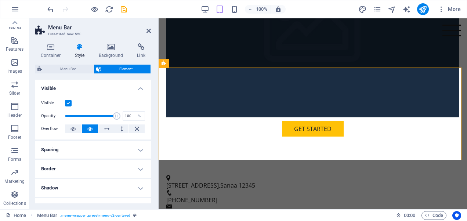
click at [153, 170] on div "Container Style Background Link Size Height Default px rem % vh vw Min. height …" at bounding box center [92, 123] width 127 height 172
click at [151, 167] on div "Container Style Background Link Size Height Default px rem % vh vw Min. height …" at bounding box center [92, 123] width 127 height 172
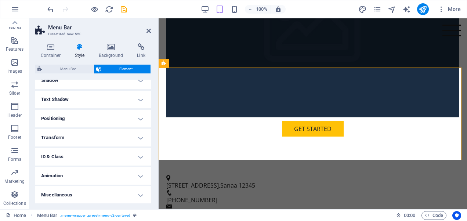
scroll to position [0, 0]
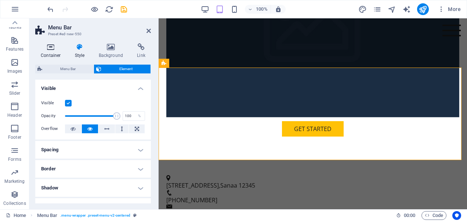
click at [51, 52] on h4 "Container" at bounding box center [52, 50] width 34 height 15
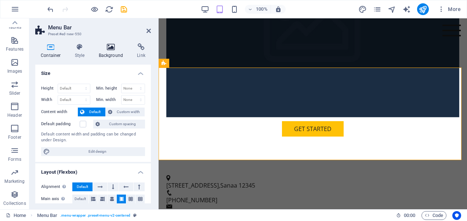
click at [122, 49] on icon at bounding box center [111, 46] width 36 height 7
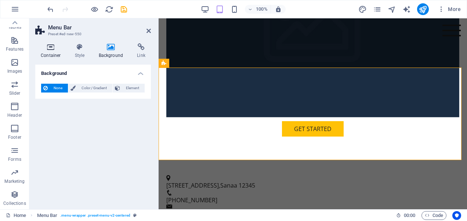
click at [55, 55] on h4 "Container" at bounding box center [52, 50] width 34 height 15
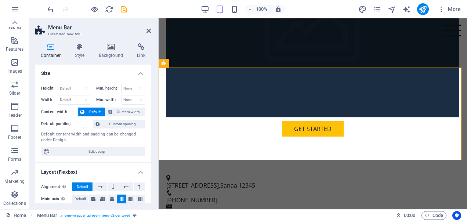
drag, startPoint x: 149, startPoint y: 113, endPoint x: 151, endPoint y: 126, distance: 12.3
click at [151, 126] on div "Container Style Background Link Size Height Default px rem % vh vw Min. height …" at bounding box center [92, 123] width 127 height 172
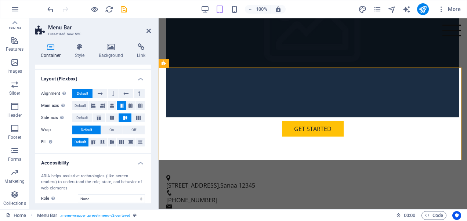
scroll to position [84, 0]
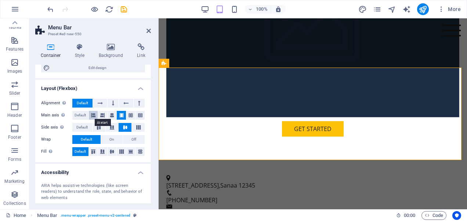
click at [93, 115] on icon at bounding box center [93, 115] width 4 height 9
click at [96, 128] on icon at bounding box center [98, 127] width 9 height 4
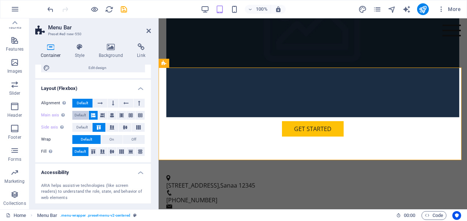
click at [80, 114] on span "Default" at bounding box center [80, 115] width 11 height 9
click at [82, 123] on span "Default" at bounding box center [81, 127] width 11 height 9
click at [151, 93] on div "Container Style Background Link Size Height Default px rem % vh vw Min. height …" at bounding box center [92, 123] width 127 height 172
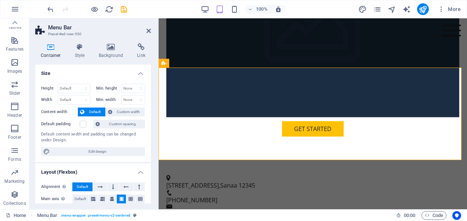
click at [151, 171] on div "Container Style Background Link Size Height Default px rem % vh vw Min. height …" at bounding box center [92, 123] width 127 height 172
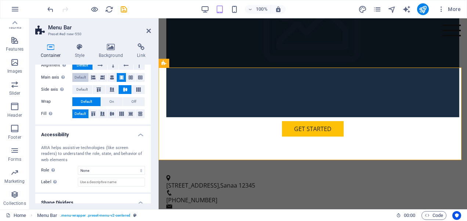
click at [79, 76] on span "Default" at bounding box center [80, 77] width 11 height 9
click at [81, 89] on span "Default" at bounding box center [81, 89] width 11 height 9
click at [78, 76] on span "Default" at bounding box center [80, 77] width 11 height 9
click at [82, 86] on span "Default" at bounding box center [81, 89] width 11 height 9
click at [129, 170] on select "None Alert Article Banner Comment Complementary Dialog Footer Header Marquee Pr…" at bounding box center [111, 170] width 67 height 9
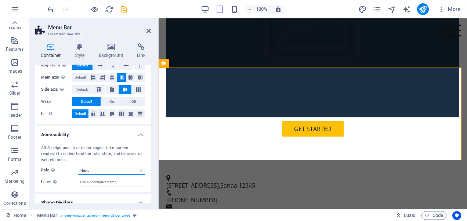
scroll to position [145, 0]
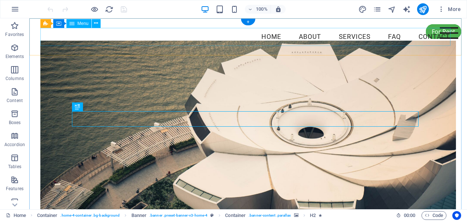
click at [180, 34] on nav "Home About Services FAQ Contact" at bounding box center [248, 37] width 416 height 18
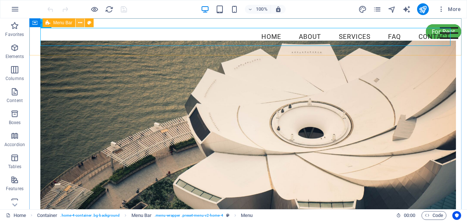
click at [79, 24] on icon at bounding box center [80, 23] width 4 height 8
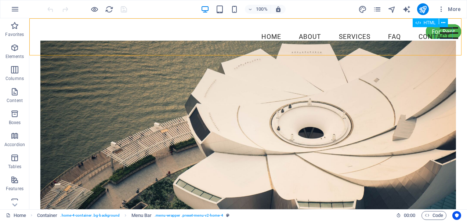
click at [447, 31] on div "Menu" at bounding box center [449, 33] width 18 height 12
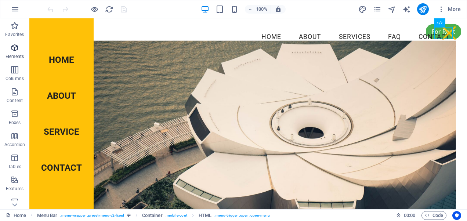
click at [17, 51] on icon "button" at bounding box center [14, 47] width 9 height 9
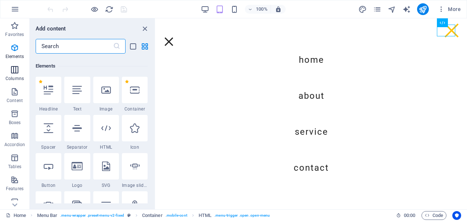
scroll to position [78, 0]
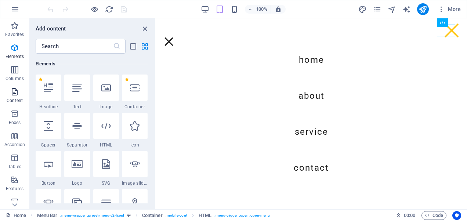
click at [18, 94] on icon "button" at bounding box center [14, 91] width 9 height 9
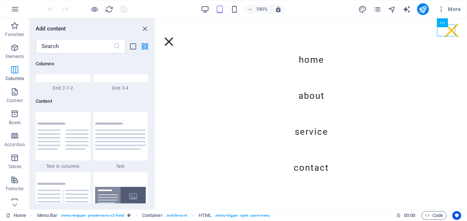
scroll to position [1285, 0]
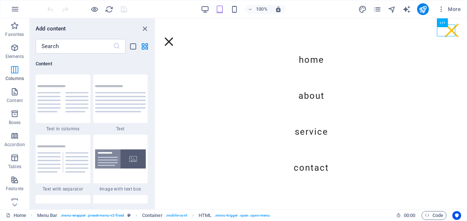
click at [15, 76] on p "Columns" at bounding box center [15, 79] width 18 height 6
click at [23, 73] on span "Columns" at bounding box center [14, 74] width 29 height 18
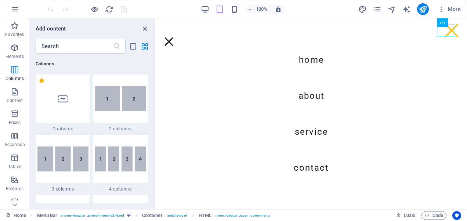
scroll to position [364, 0]
click at [153, 94] on div "Favorites 1 Star Headline 1 Star Container Elements 1 Star Headline 1 Star Text…" at bounding box center [92, 129] width 125 height 150
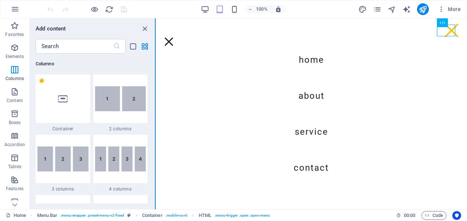
drag, startPoint x: 155, startPoint y: 61, endPoint x: 155, endPoint y: 76, distance: 15.4
click at [155, 76] on div "Favorites Elements Columns Content Boxes Accordion Tables Features Images Slide…" at bounding box center [78, 113] width 156 height 191
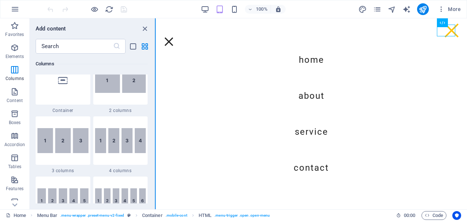
scroll to position [1159, 0]
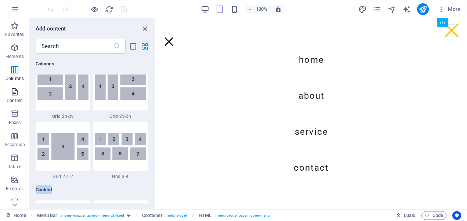
click at [19, 98] on p "Content" at bounding box center [15, 101] width 16 height 6
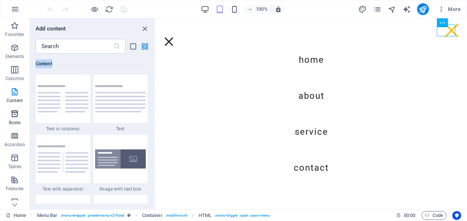
click at [17, 121] on p "Boxes" at bounding box center [15, 123] width 12 height 6
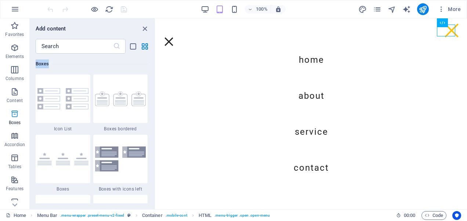
scroll to position [2025, 0]
click at [15, 135] on icon "button" at bounding box center [14, 135] width 9 height 9
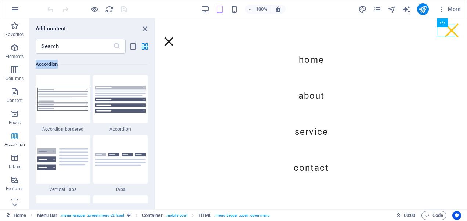
scroll to position [2344, 0]
click at [16, 152] on button "Tables" at bounding box center [14, 162] width 29 height 22
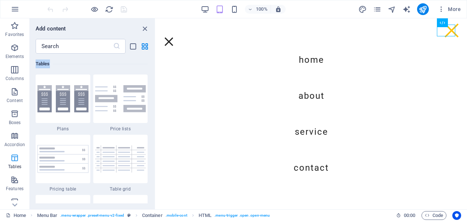
scroll to position [2543, 0]
click at [17, 179] on icon "button" at bounding box center [14, 180] width 9 height 9
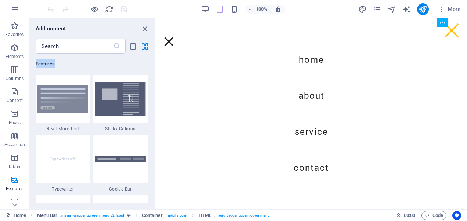
scroll to position [2993, 0]
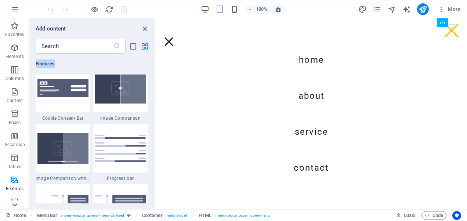
click at [12, 203] on icon at bounding box center [15, 205] width 10 height 10
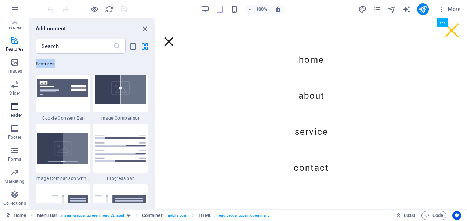
click at [15, 107] on icon "button" at bounding box center [14, 106] width 9 height 9
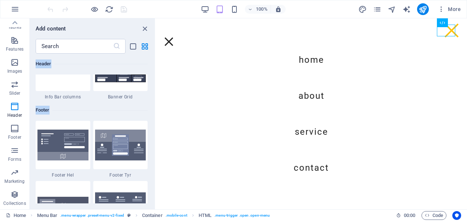
scroll to position [4684, 0]
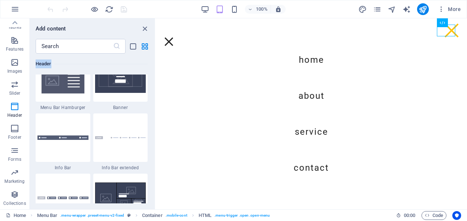
click at [155, 140] on div "Favorites 1 Star Headline 1 Star Container Elements 1 Star Headline 1 Star Text…" at bounding box center [92, 129] width 125 height 150
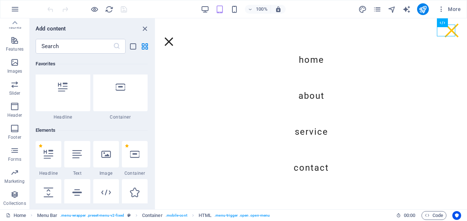
scroll to position [0, 0]
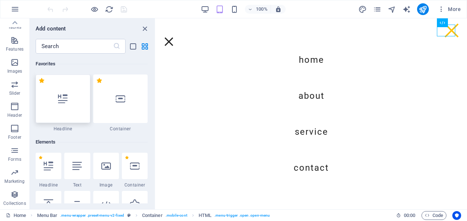
click at [54, 104] on div at bounding box center [63, 99] width 55 height 48
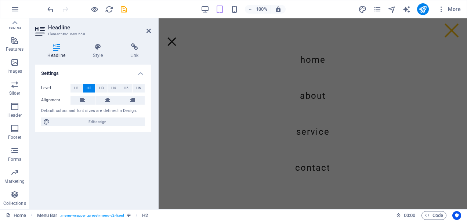
scroll to position [255, 0]
click at [75, 87] on span "H1" at bounding box center [76, 88] width 5 height 9
click at [79, 100] on button at bounding box center [82, 100] width 25 height 9
click at [91, 90] on span "H2" at bounding box center [89, 88] width 5 height 9
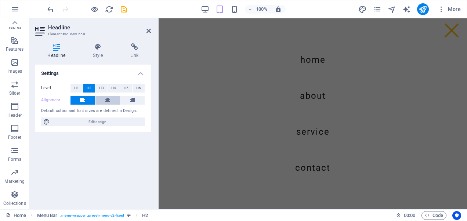
scroll to position [255, 0]
